Goal: Task Accomplishment & Management: Use online tool/utility

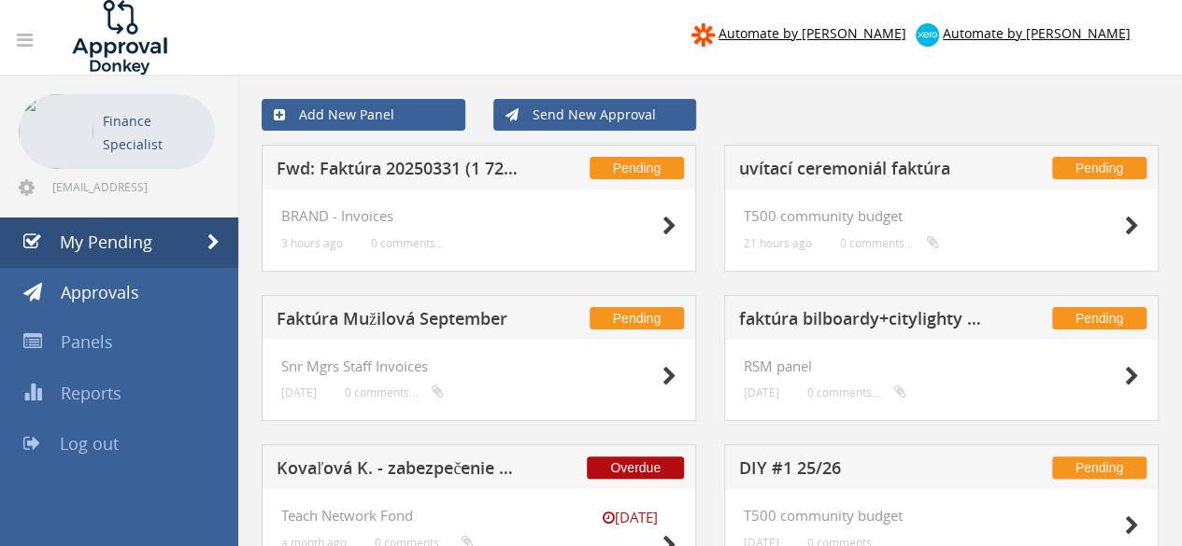
click at [413, 319] on h5 "Faktúra Mužilová September" at bounding box center [397, 321] width 243 height 23
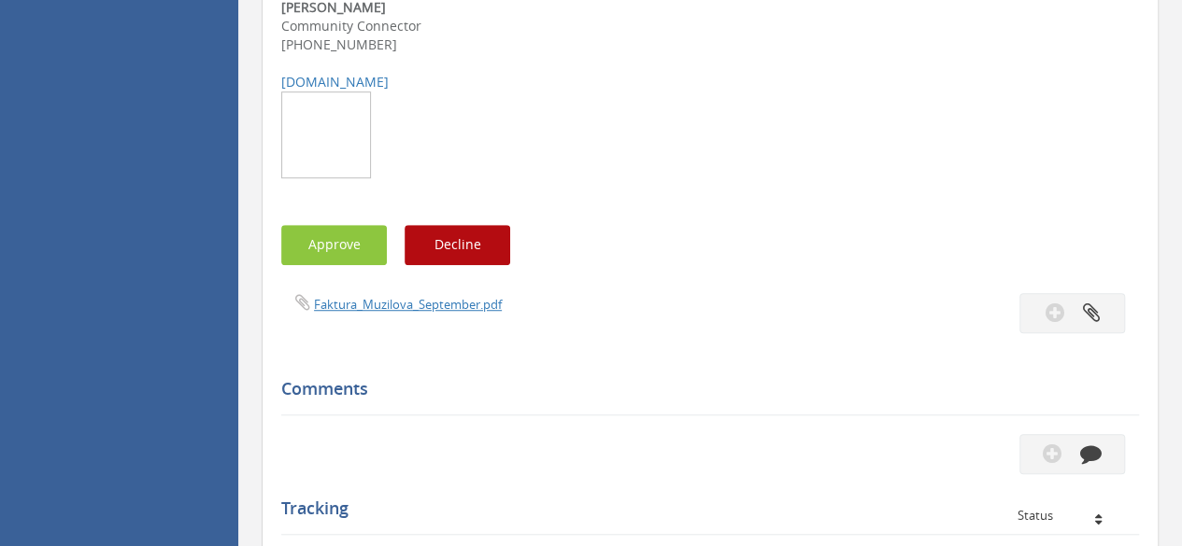
scroll to position [654, 0]
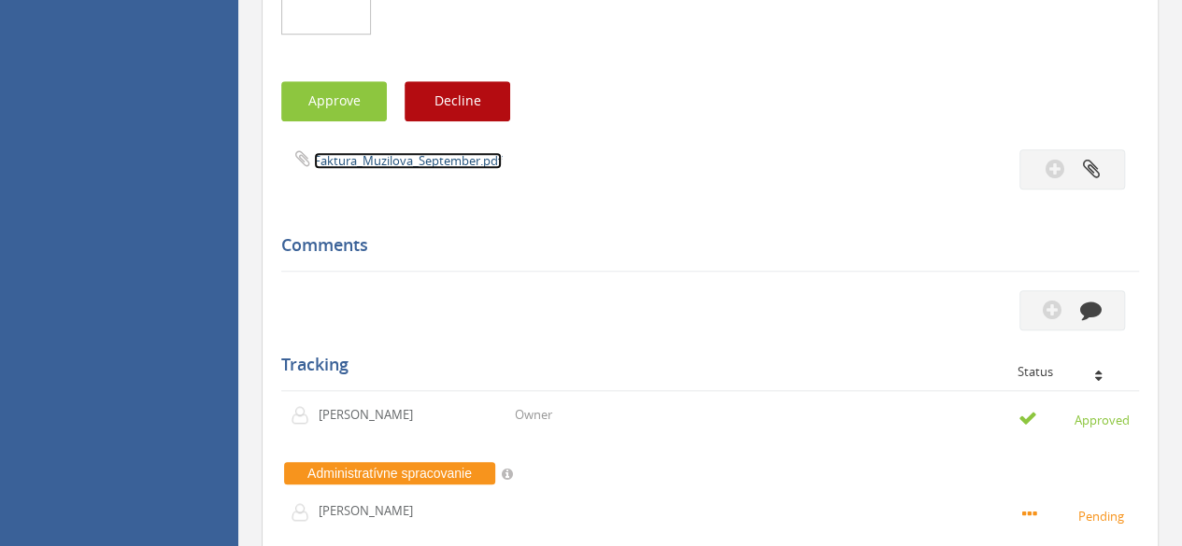
click at [448, 165] on link "Faktura_Muzilova_September.pdf" at bounding box center [408, 160] width 188 height 17
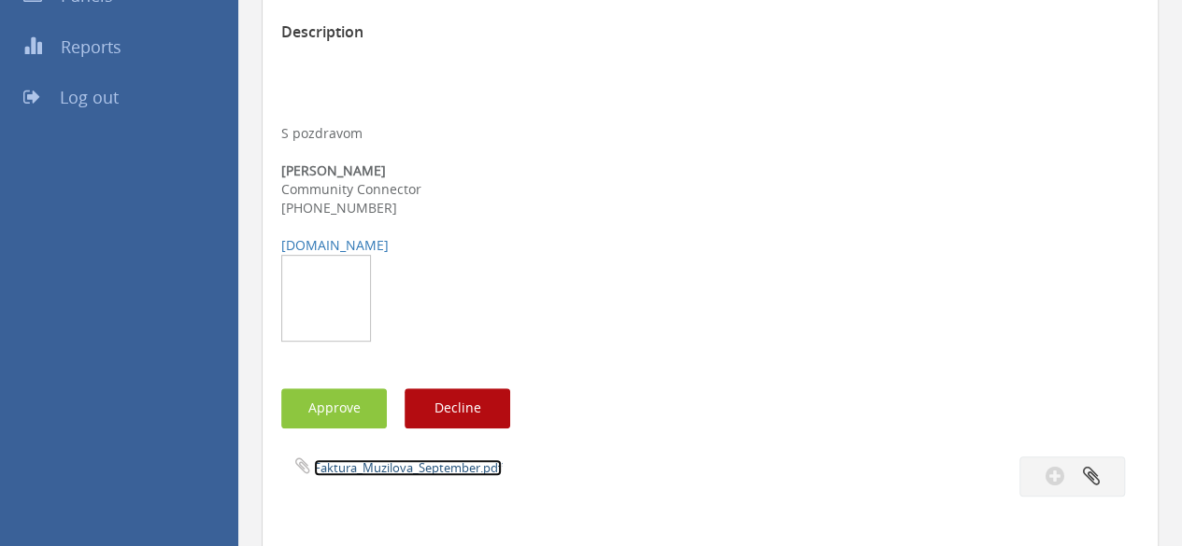
scroll to position [374, 0]
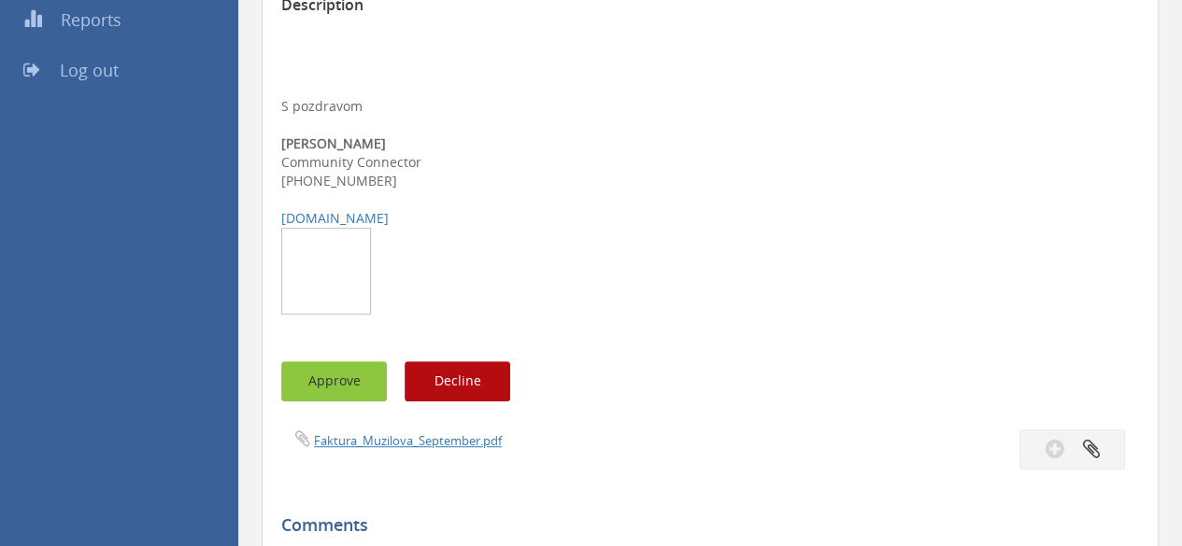
click at [340, 386] on button "Approve" at bounding box center [334, 381] width 106 height 40
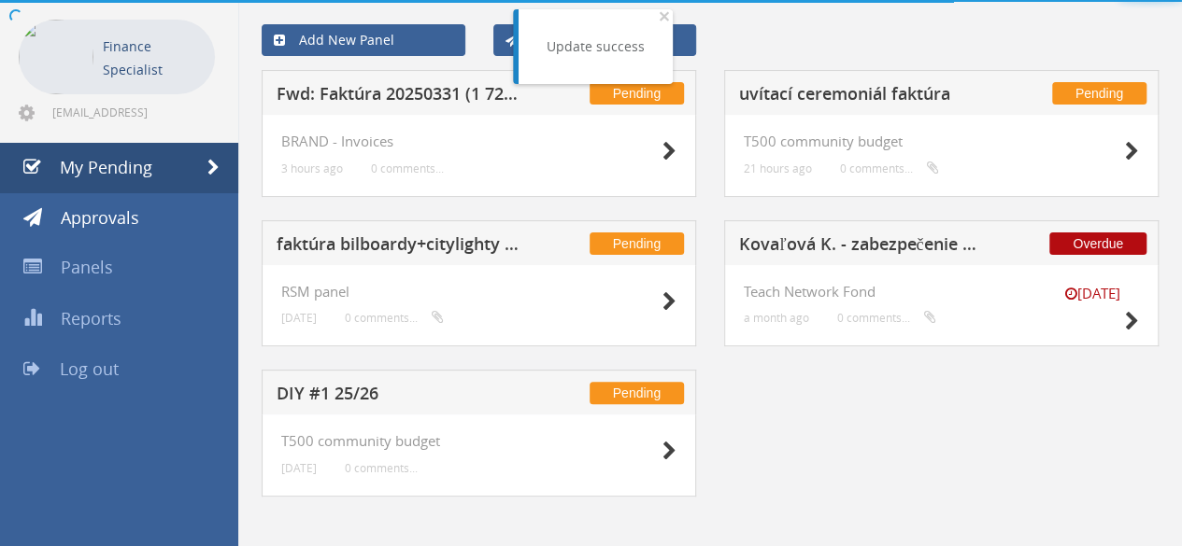
scroll to position [83, 0]
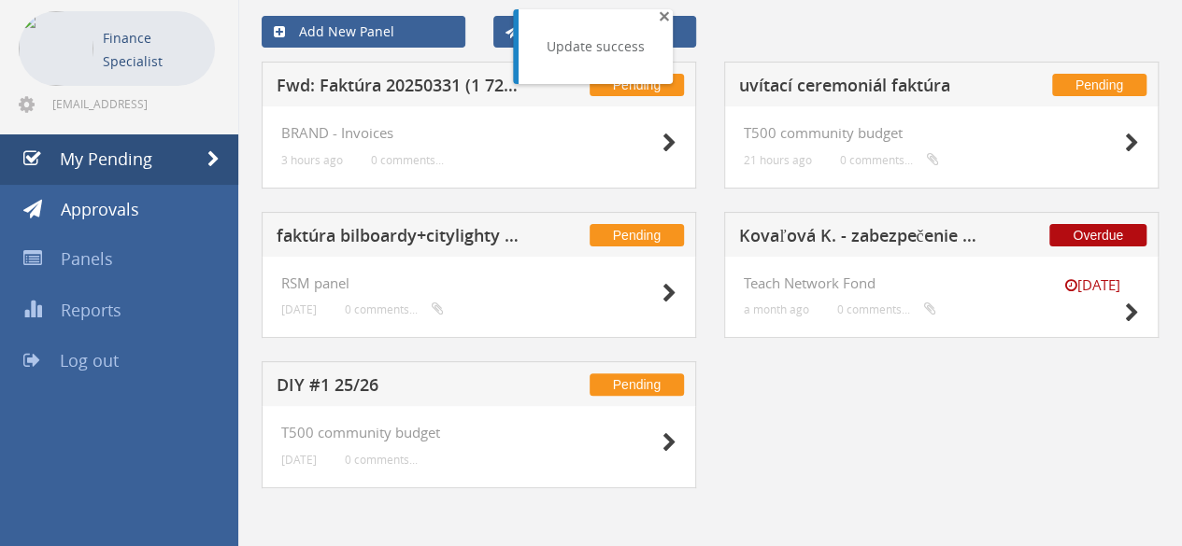
click at [664, 18] on span "×" at bounding box center [663, 16] width 11 height 26
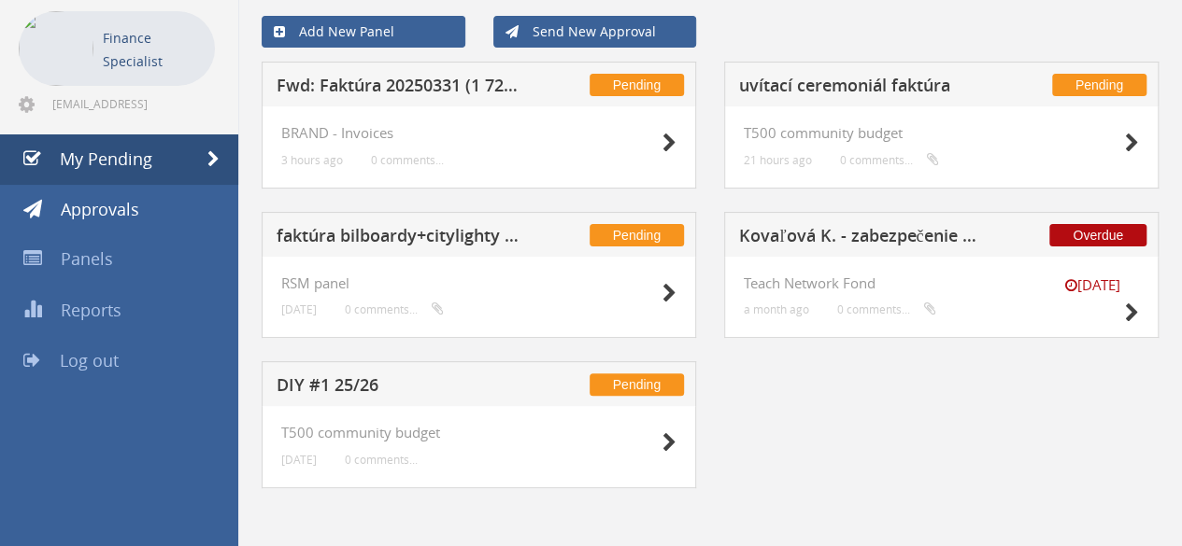
click at [417, 78] on h5 "Fwd: Faktúra 20250331 (1 722,00 EUR)" at bounding box center [397, 88] width 243 height 23
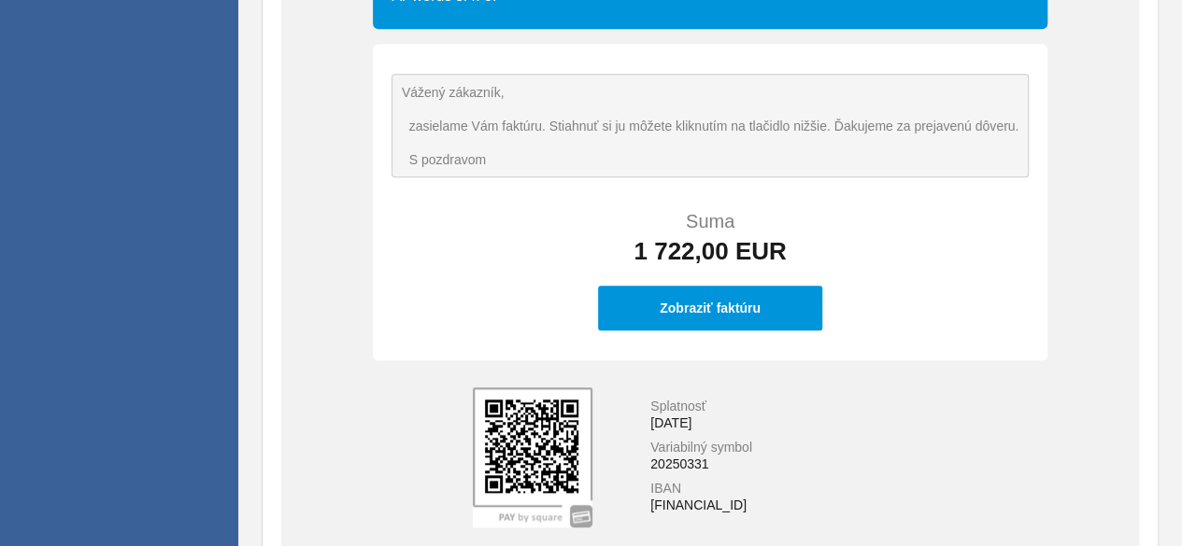
scroll to position [681, 0]
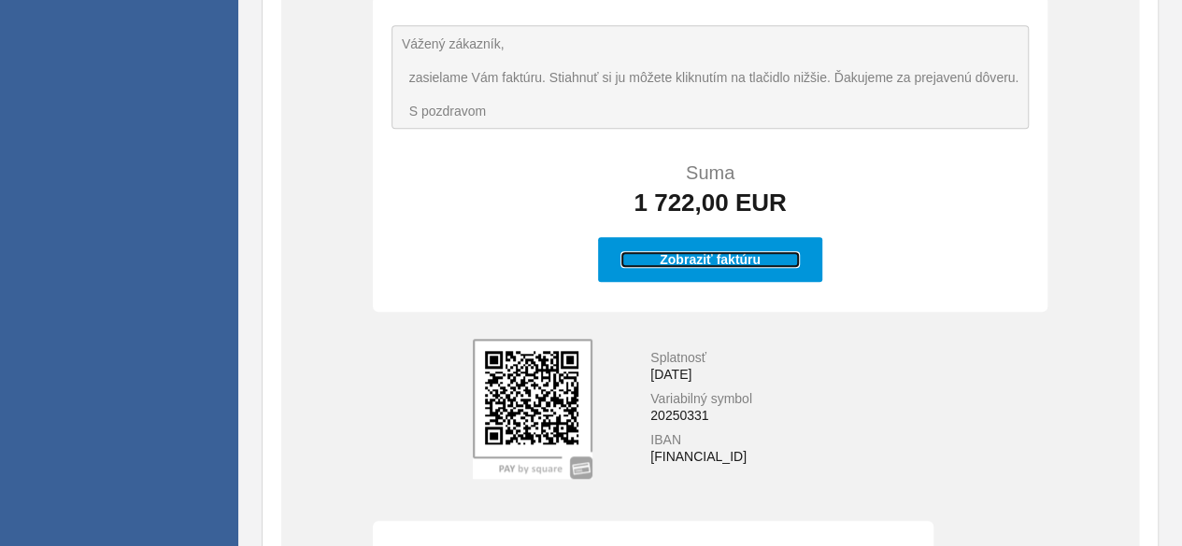
click at [707, 259] on div "Zobraziť faktúru" at bounding box center [709, 259] width 179 height 17
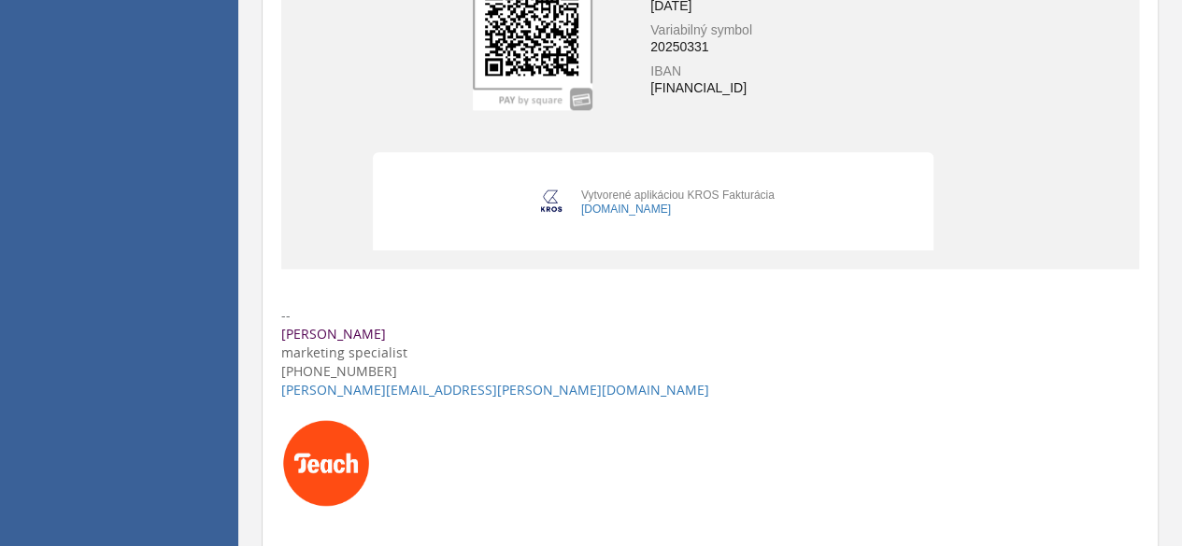
scroll to position [1335, 0]
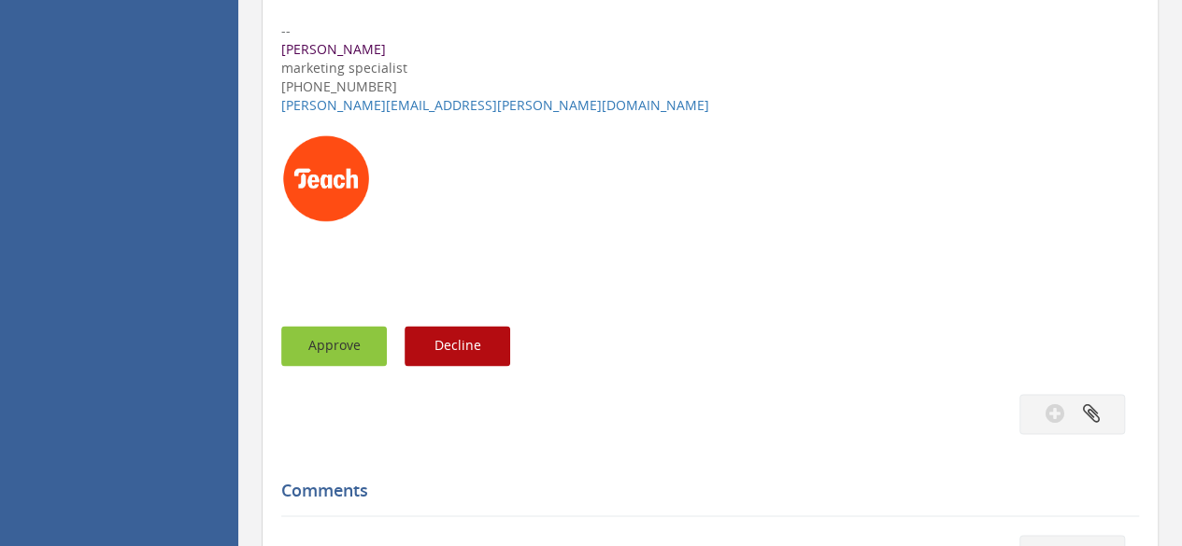
click at [325, 343] on button "Approve" at bounding box center [334, 346] width 106 height 40
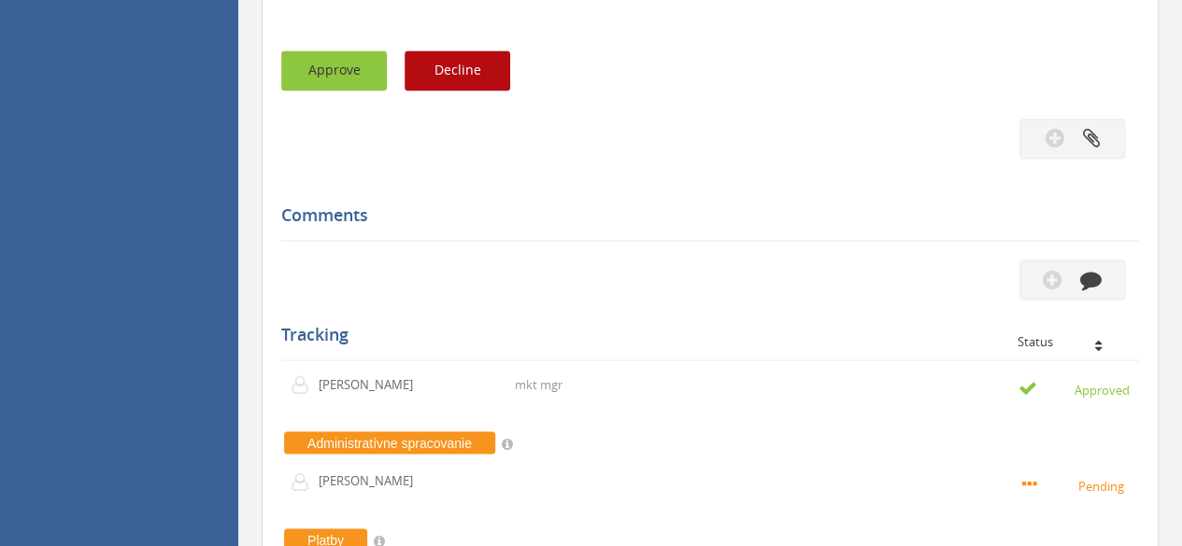
scroll to position [1428, 0]
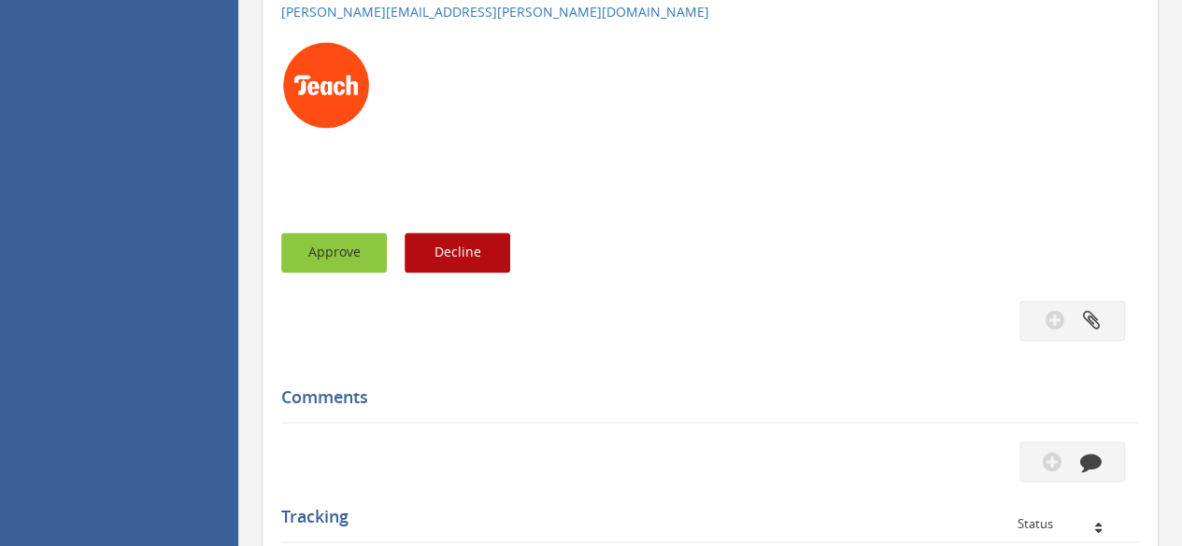
click at [334, 246] on button "Approve" at bounding box center [334, 253] width 106 height 40
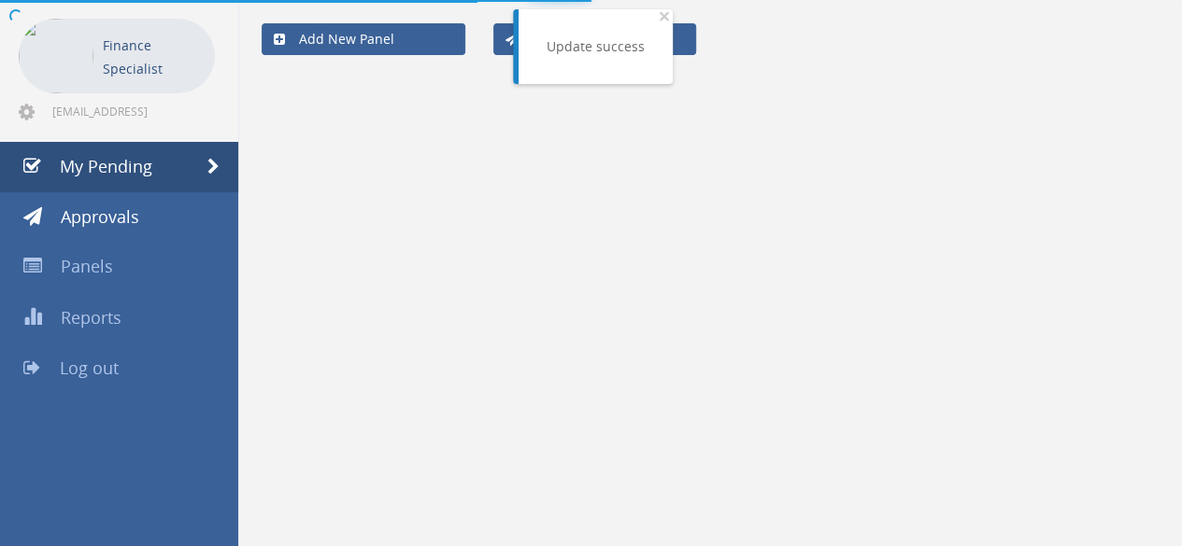
scroll to position [75, 0]
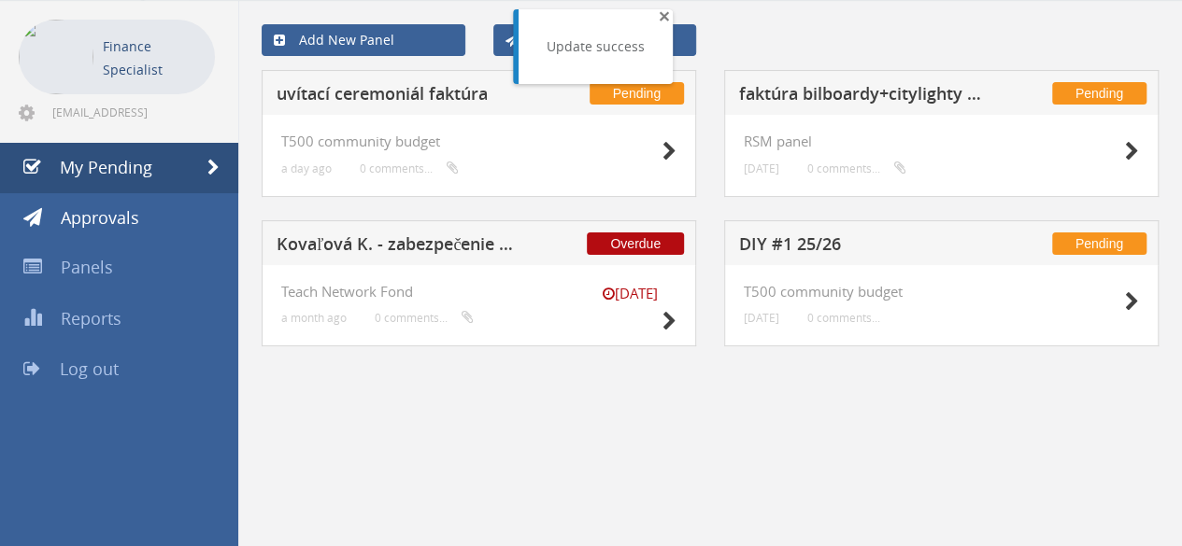
click at [662, 17] on span "×" at bounding box center [663, 16] width 11 height 26
